Goal: Find specific page/section: Find specific page/section

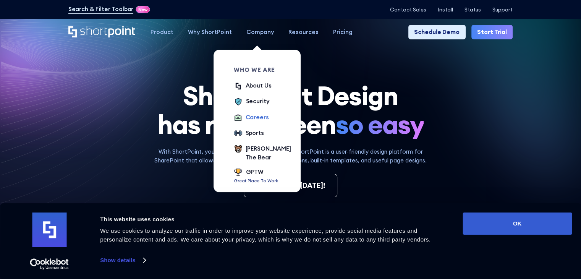
click at [253, 117] on div "Careers" at bounding box center [257, 117] width 23 height 9
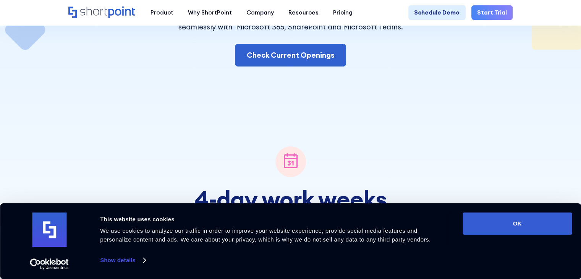
scroll to position [191, 0]
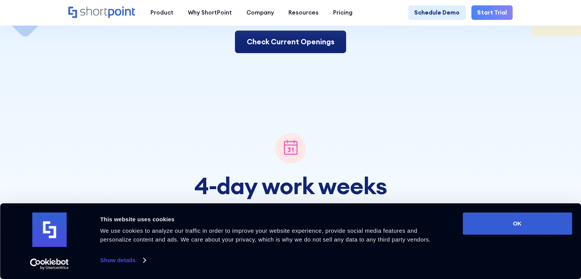
click at [275, 39] on link "Check Current Openings" at bounding box center [290, 42] width 111 height 23
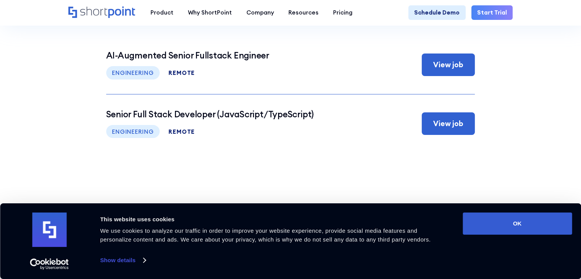
scroll to position [3050, 0]
